Goal: Transaction & Acquisition: Purchase product/service

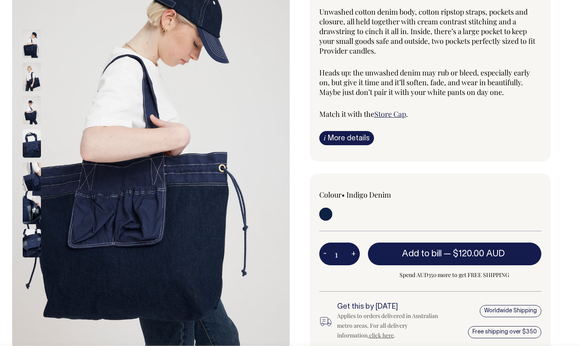
scroll to position [119, 0]
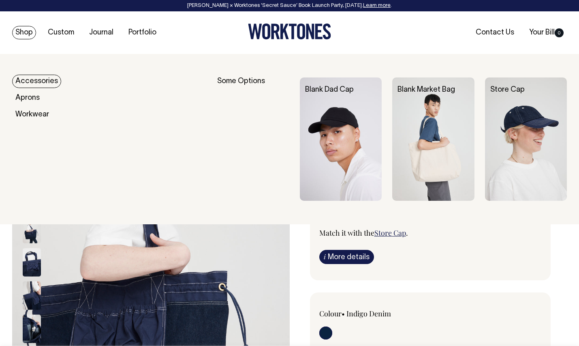
click at [21, 35] on link "Shop" at bounding box center [24, 32] width 24 height 13
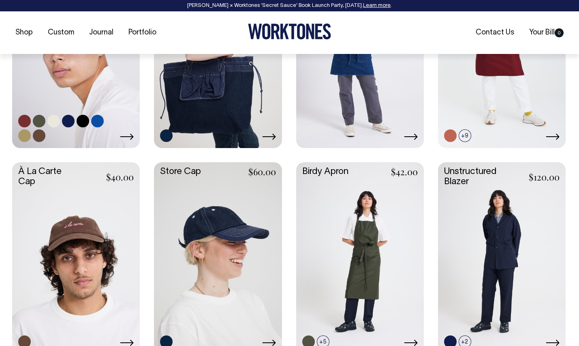
scroll to position [447, 0]
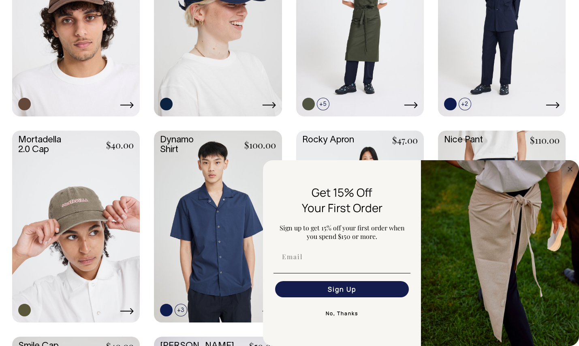
scroll to position [777, 0]
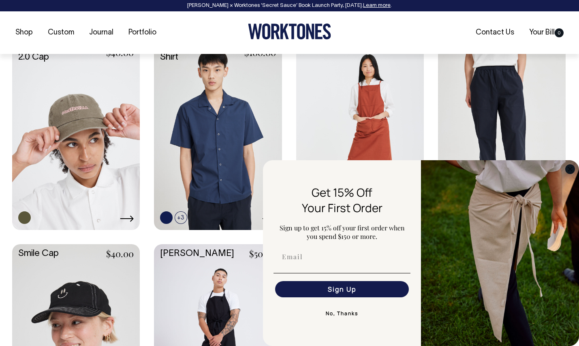
click at [571, 169] on circle "Close dialog" at bounding box center [570, 168] width 9 height 9
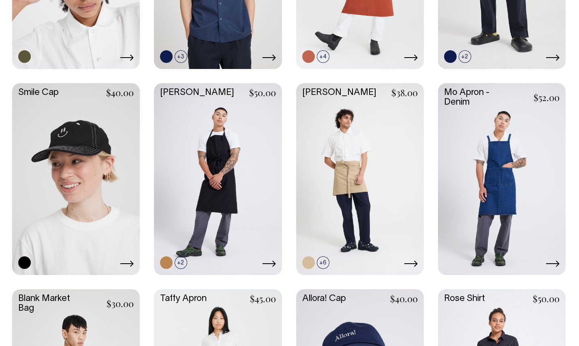
scroll to position [937, 0]
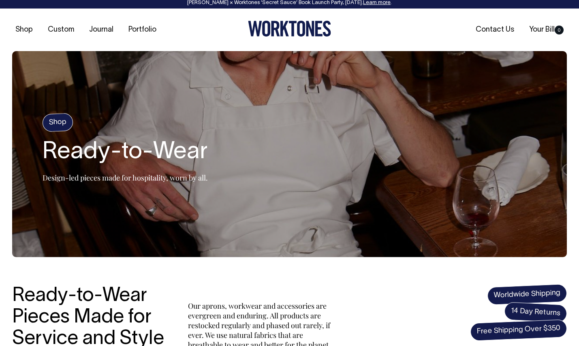
scroll to position [0, 0]
